Goal: Task Accomplishment & Management: Manage account settings

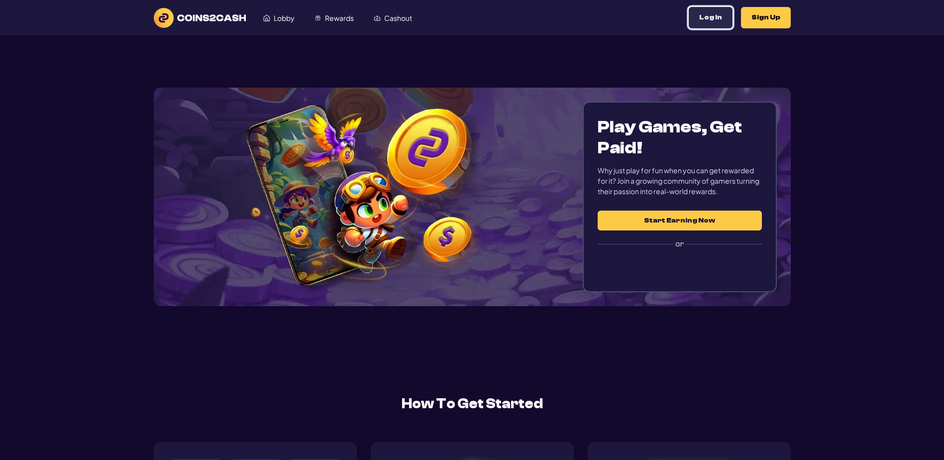
click at [689, 28] on button "Log In" at bounding box center [711, 17] width 44 height 21
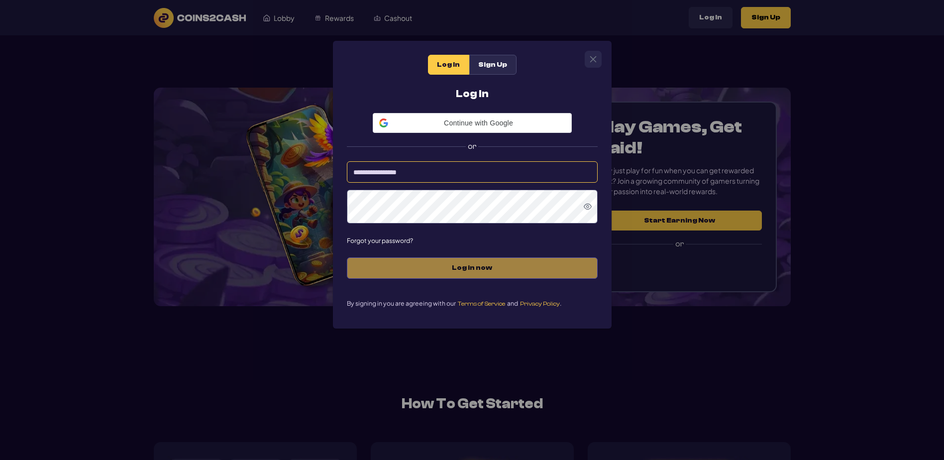
type input "*********"
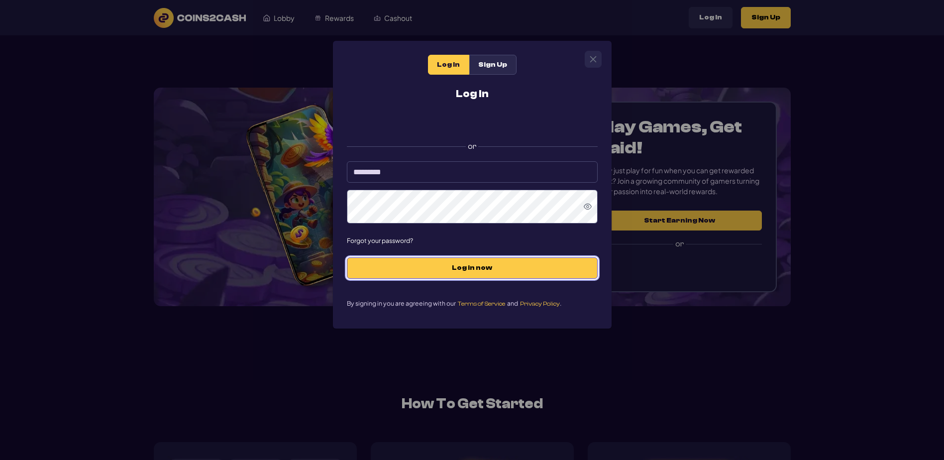
click at [455, 272] on span "Log in now" at bounding box center [472, 268] width 230 height 8
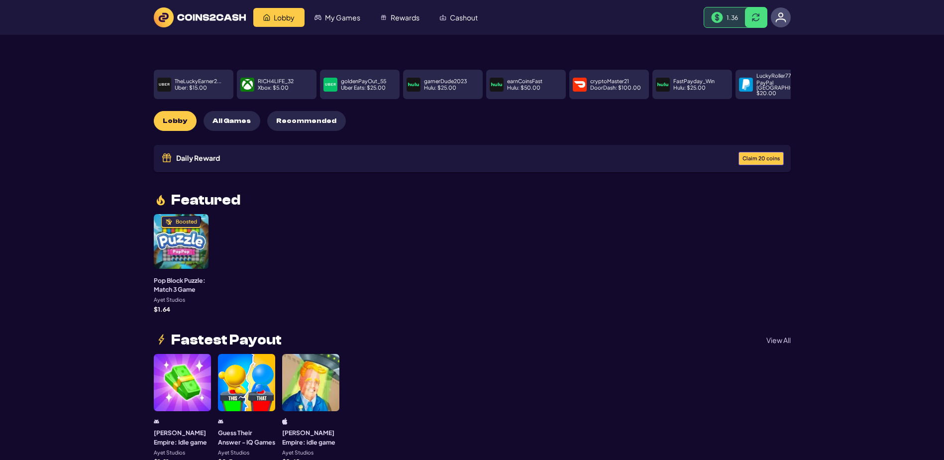
click at [742, 161] on span "Claim 20 coins" at bounding box center [760, 158] width 37 height 5
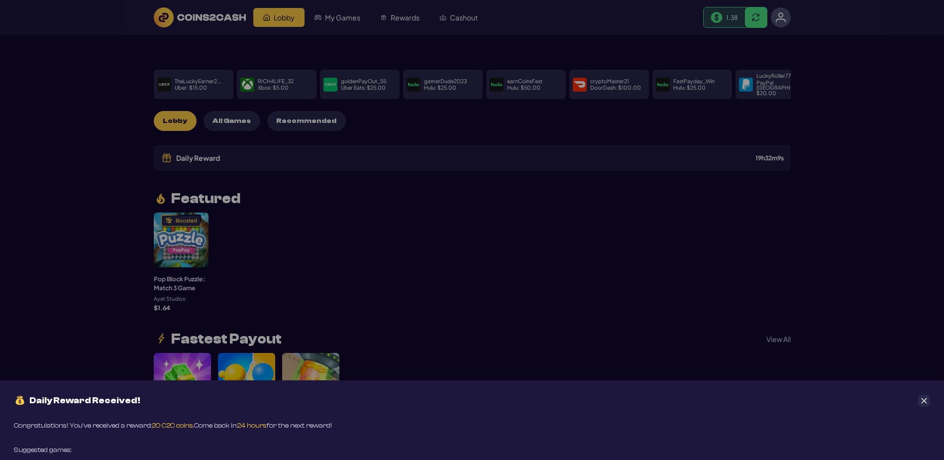
click at [931, 380] on div "Daily Reward Received!" at bounding box center [472, 400] width 944 height 40
click at [928, 395] on button "Close" at bounding box center [924, 401] width 12 height 12
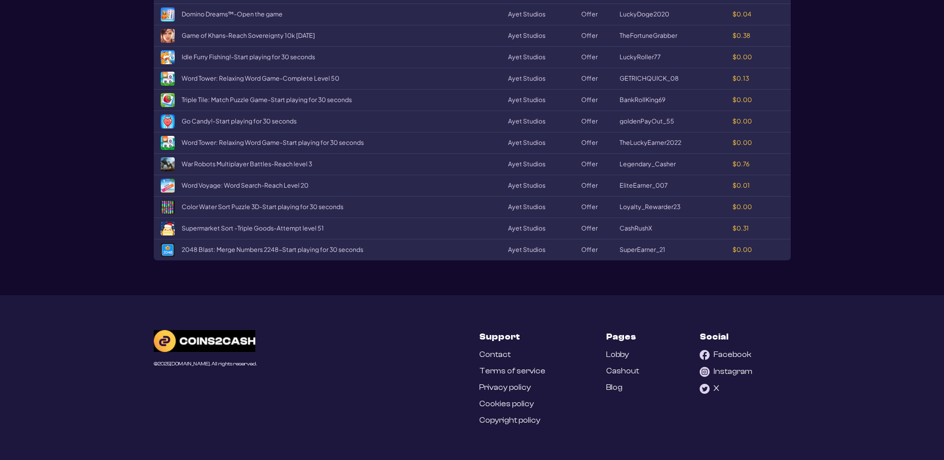
scroll to position [1791, 0]
